Goal: Task Accomplishment & Management: Use online tool/utility

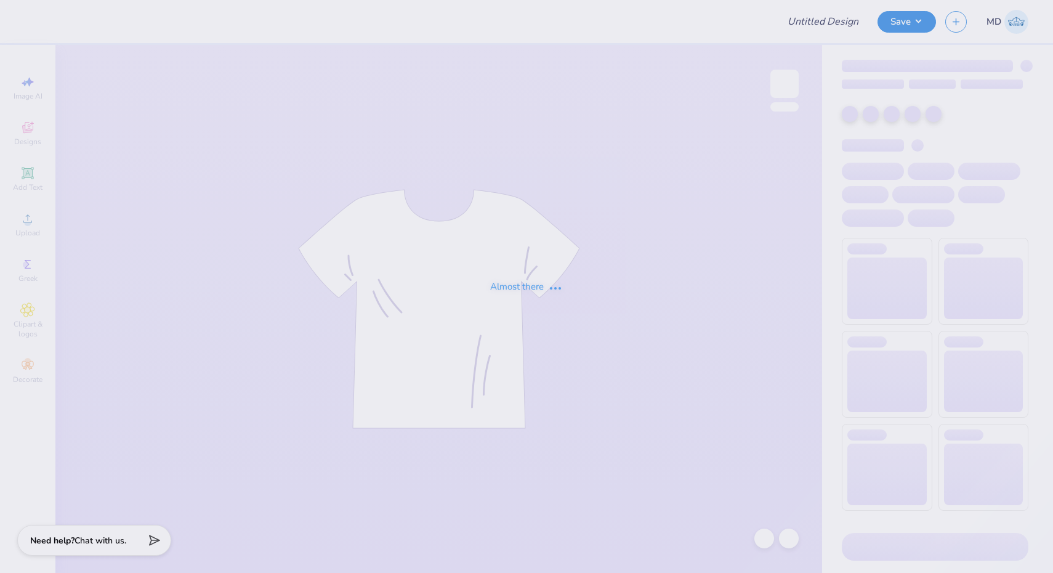
type input "Anchor Olympics Shirt"
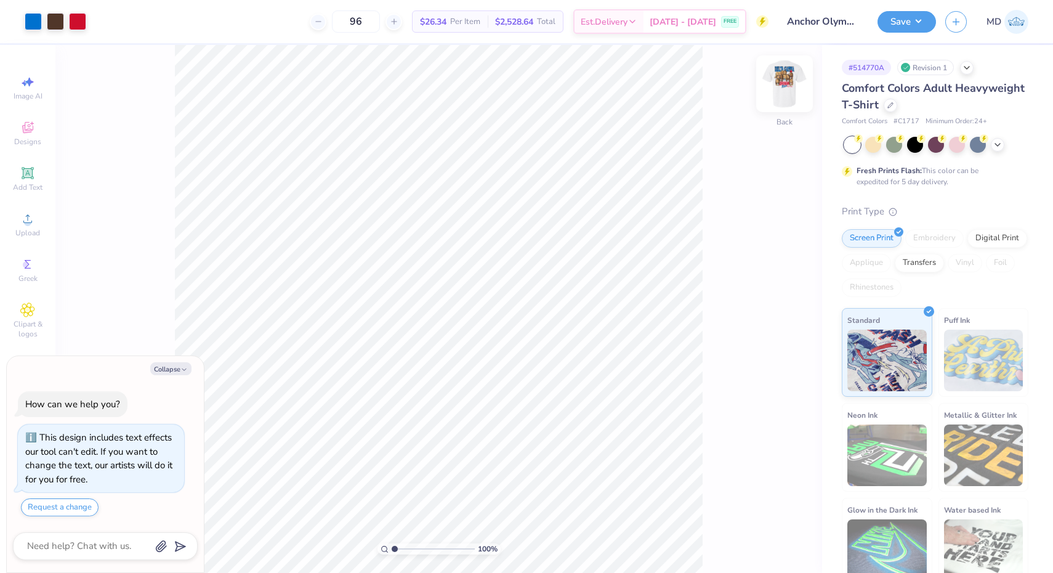
click at [790, 77] on img at bounding box center [784, 83] width 49 height 49
type textarea "x"
drag, startPoint x: 393, startPoint y: 547, endPoint x: 405, endPoint y: 547, distance: 12.3
type input "2.38"
click at [405, 547] on input "range" at bounding box center [433, 548] width 83 height 11
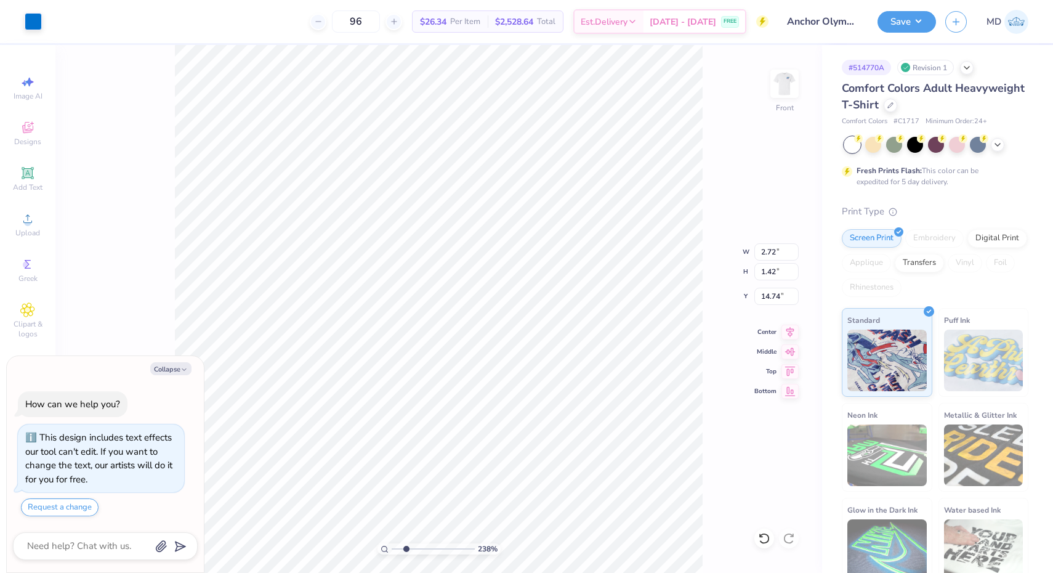
type textarea "x"
type input "14.47"
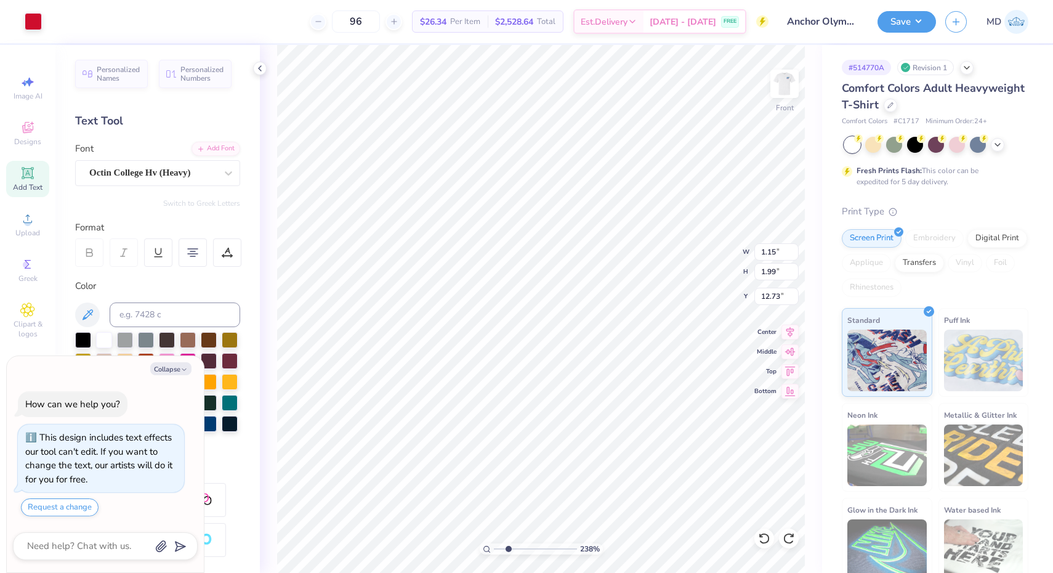
type textarea "x"
type input "12.76"
type textarea "x"
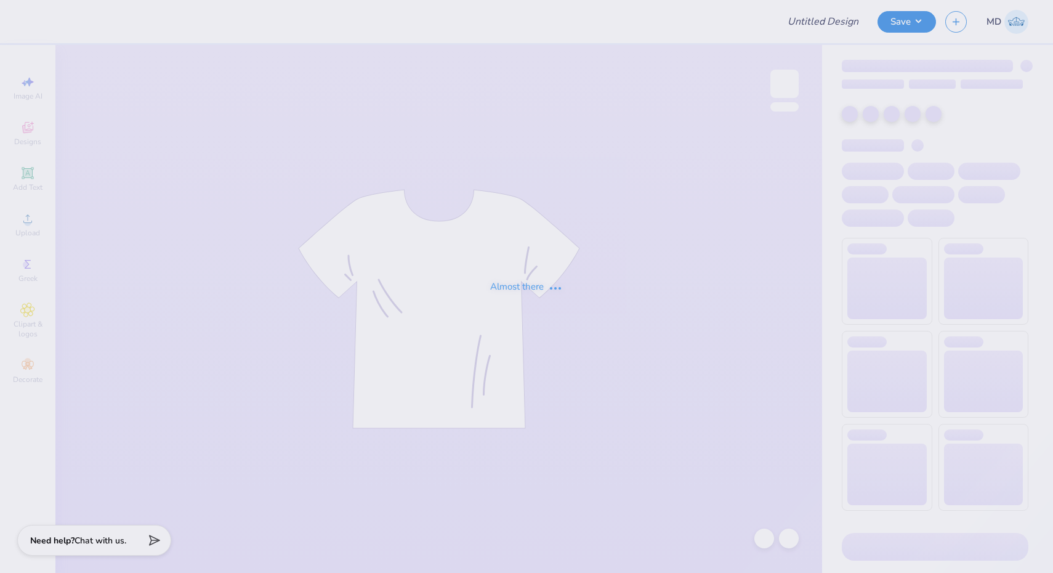
type input "Anchor Olympics Shirt"
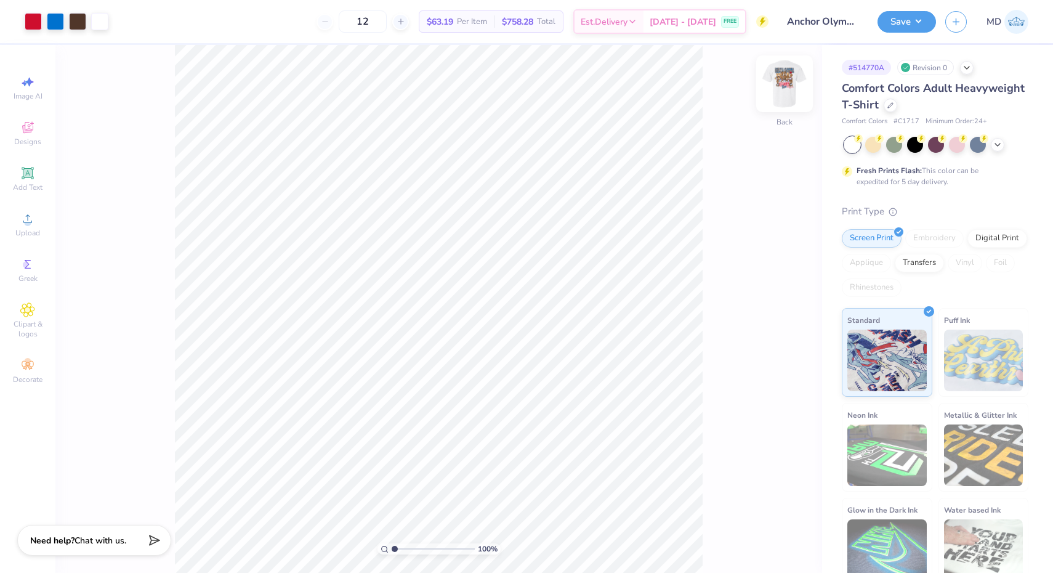
click at [781, 81] on img at bounding box center [784, 83] width 49 height 49
click at [780, 79] on img at bounding box center [784, 83] width 49 height 49
click at [782, 91] on img at bounding box center [784, 83] width 49 height 49
drag, startPoint x: 398, startPoint y: 547, endPoint x: 411, endPoint y: 545, distance: 13.1
type input "2.98"
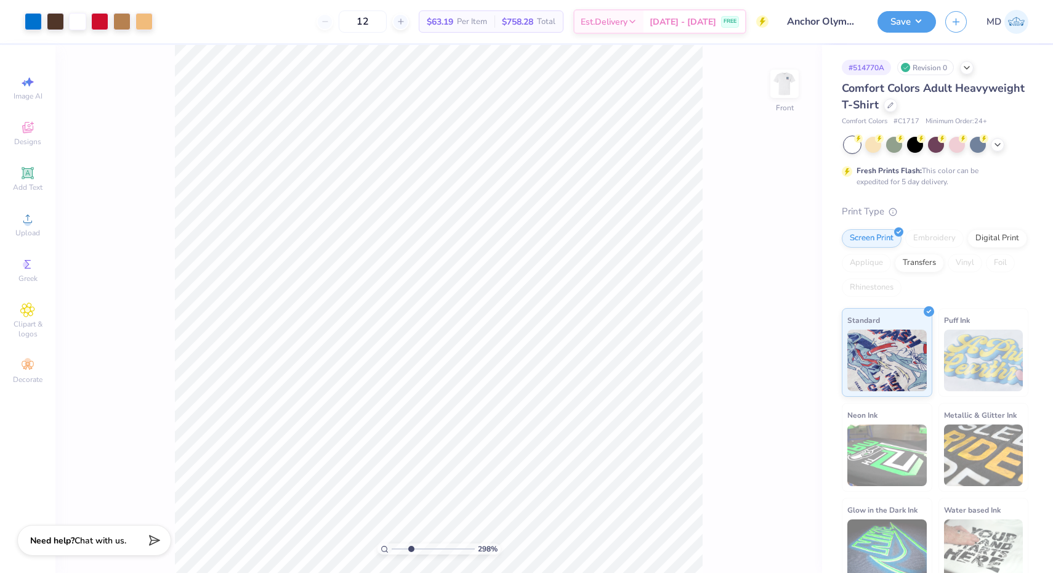
click at [411, 545] on input "range" at bounding box center [433, 548] width 83 height 11
type input "11.94"
type input "3.27"
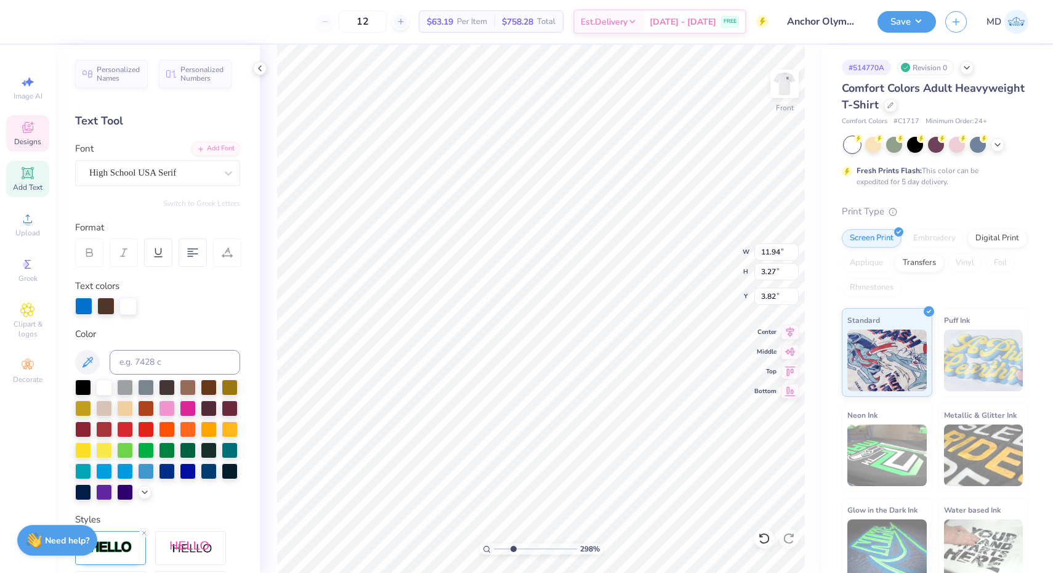
scroll to position [10, 1]
type input "10.32"
type input "9.64"
type input "6.10"
type input "11.94"
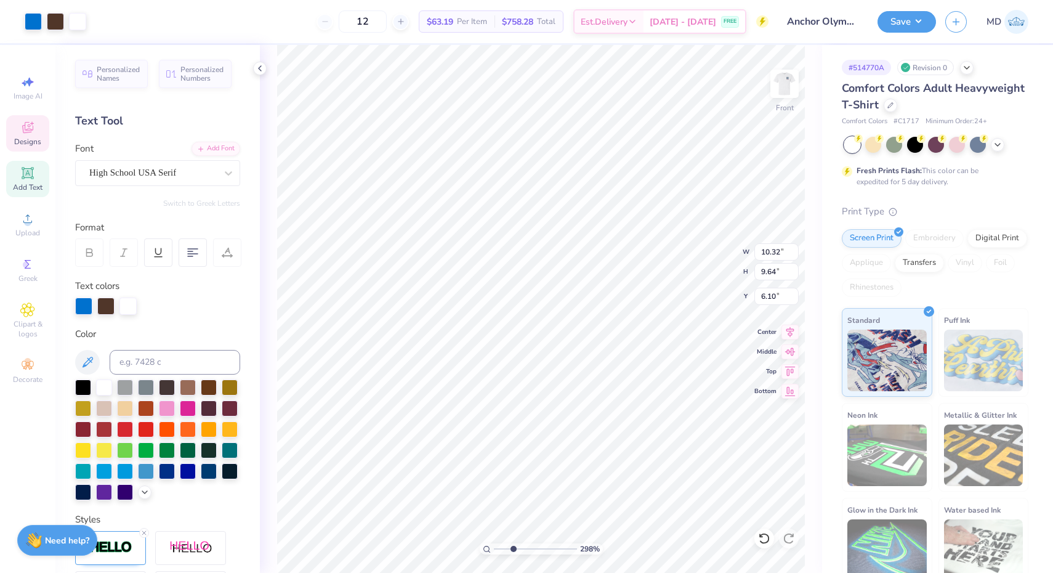
type input "3.27"
type input "3.82"
